Goal: Transaction & Acquisition: Book appointment/travel/reservation

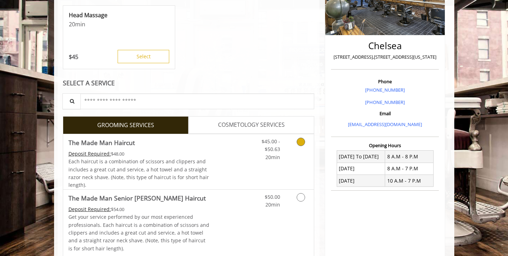
click at [235, 173] on link "Discounted Price" at bounding box center [230, 161] width 42 height 55
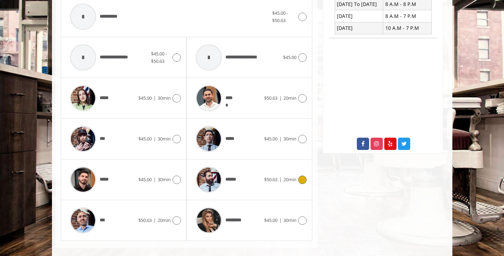
click at [235, 173] on span "******" at bounding box center [215, 179] width 47 height 33
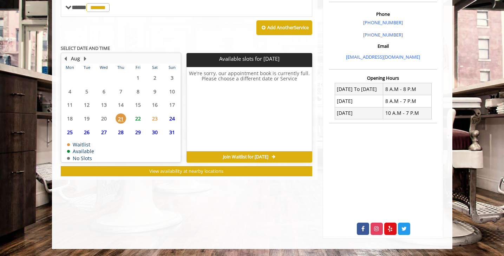
scroll to position [205, 0]
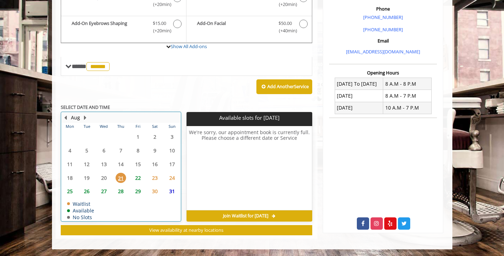
click at [84, 119] on button "Next Month" at bounding box center [86, 118] width 6 height 8
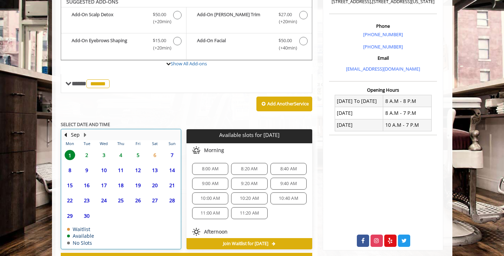
scroll to position [184, 0]
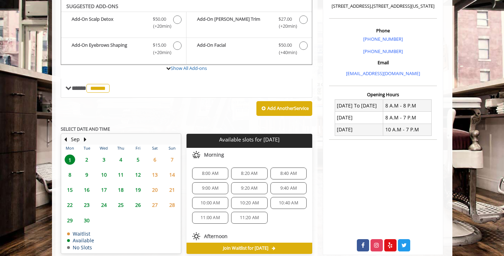
click at [207, 218] on span "11:00 AM" at bounding box center [209, 218] width 19 height 6
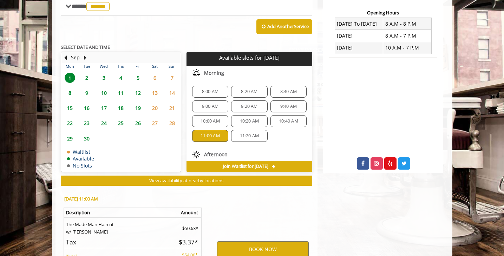
scroll to position [343, 0]
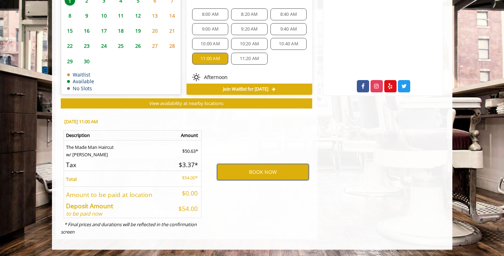
click at [239, 168] on button "BOOK NOW" at bounding box center [263, 172] width 92 height 16
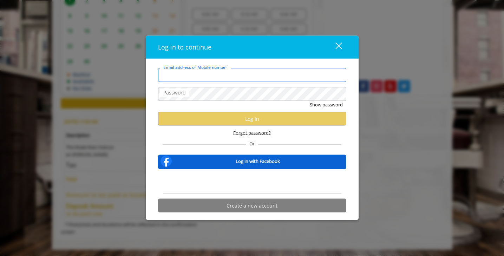
type input "**********"
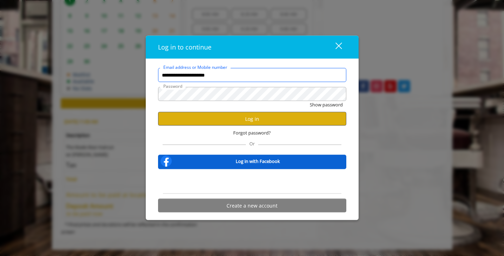
scroll to position [342, 0]
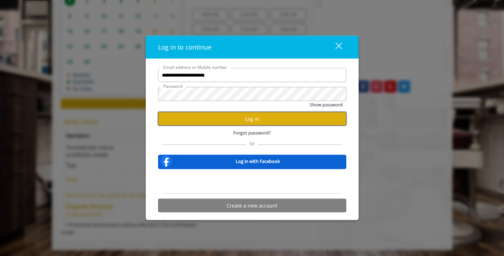
click at [249, 121] on button "Log in" at bounding box center [252, 119] width 188 height 14
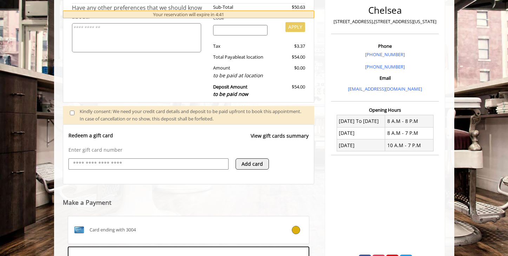
scroll to position [276, 0]
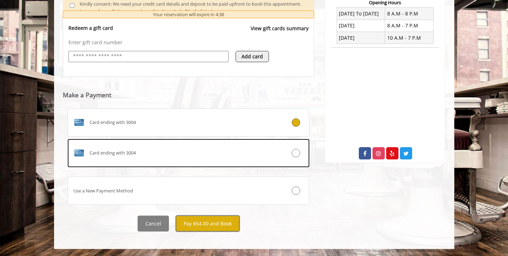
click at [201, 225] on button "Pay $54.00 and Book" at bounding box center [208, 224] width 64 height 16
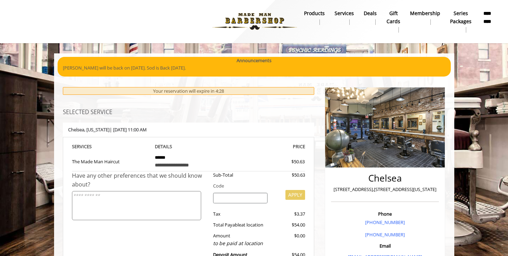
scroll to position [0, 0]
